Goal: Transaction & Acquisition: Purchase product/service

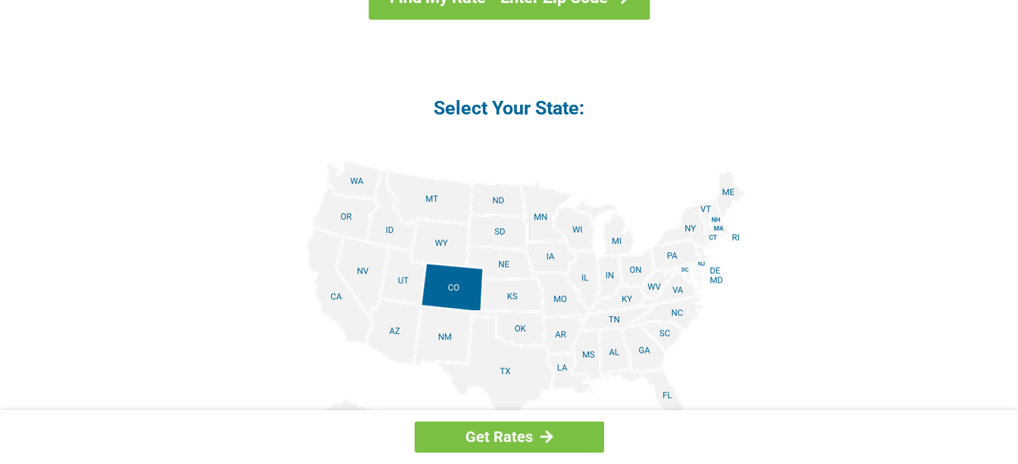
scroll to position [1700, 0]
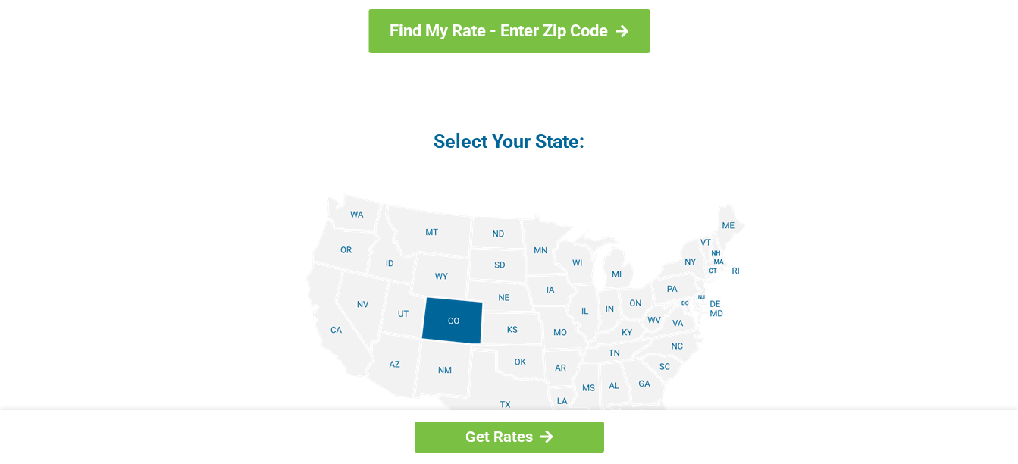
click at [358, 215] on img at bounding box center [509, 364] width 473 height 342
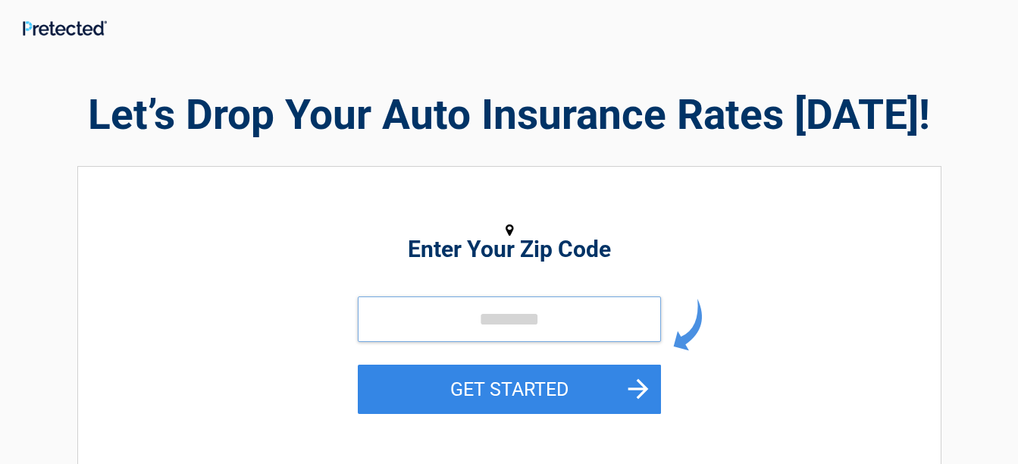
click at [484, 318] on input "tel" at bounding box center [509, 318] width 303 height 45
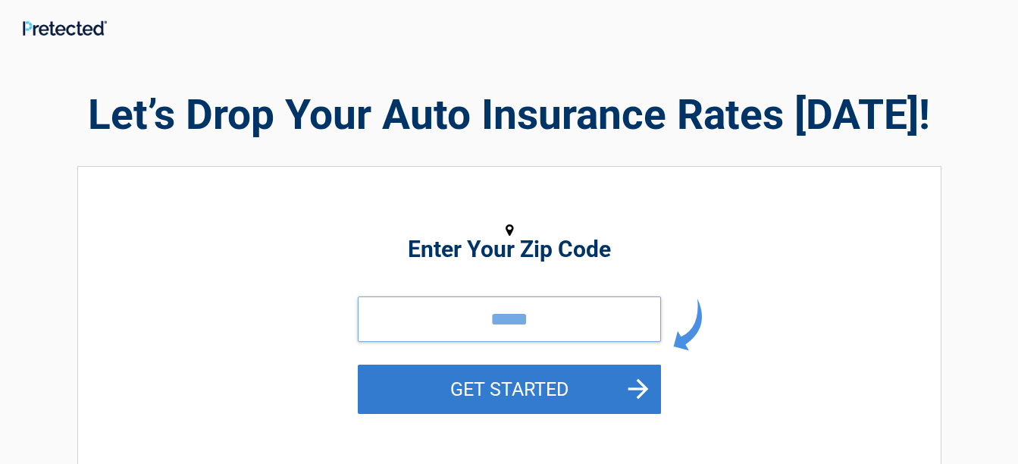
type input "*****"
click at [507, 383] on button "GET STARTED" at bounding box center [509, 388] width 303 height 49
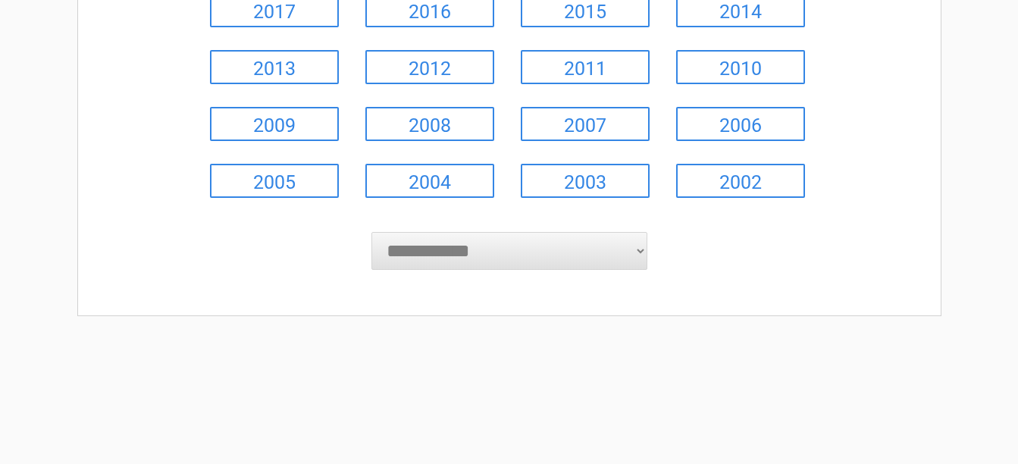
scroll to position [152, 0]
